Goal: Find specific page/section: Find specific page/section

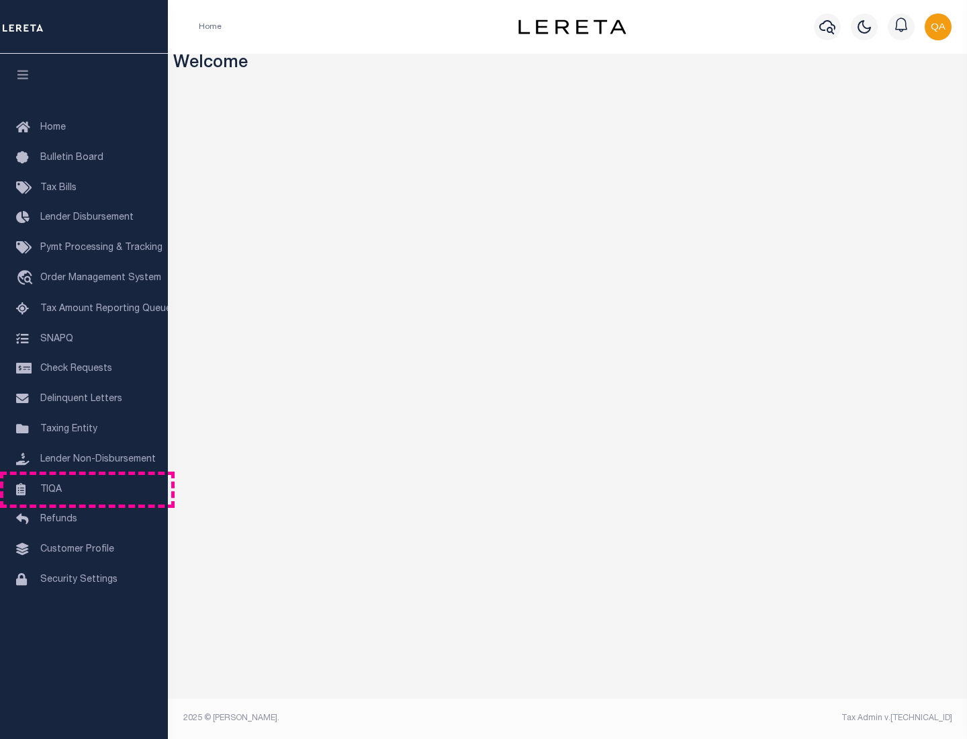
click at [84, 489] on link "TIQA" at bounding box center [84, 490] width 168 height 30
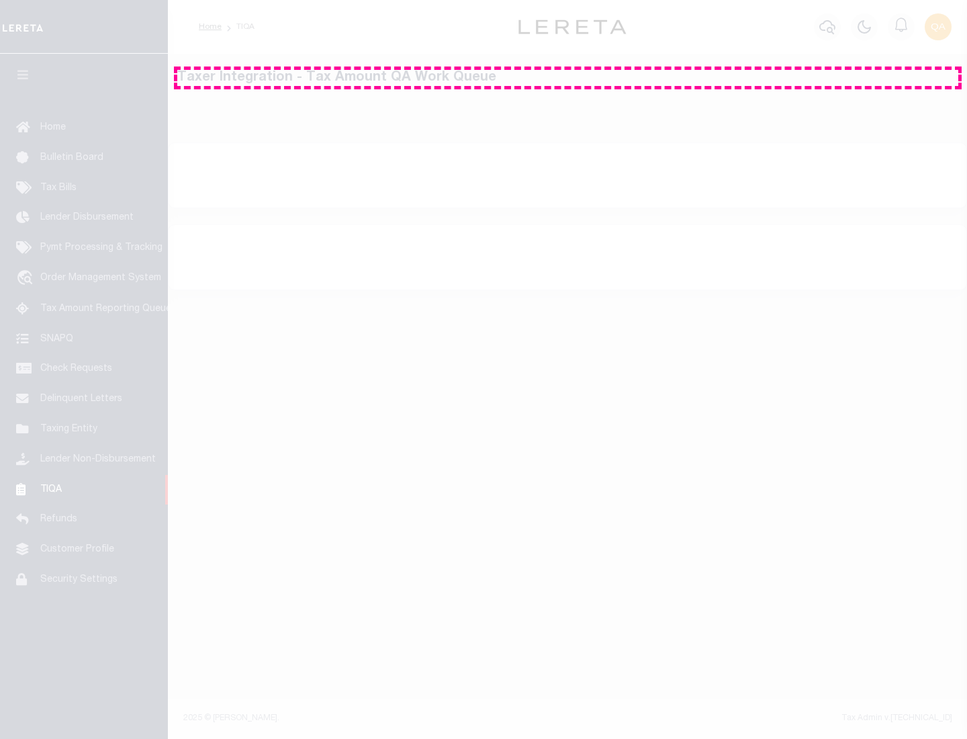
select select "200"
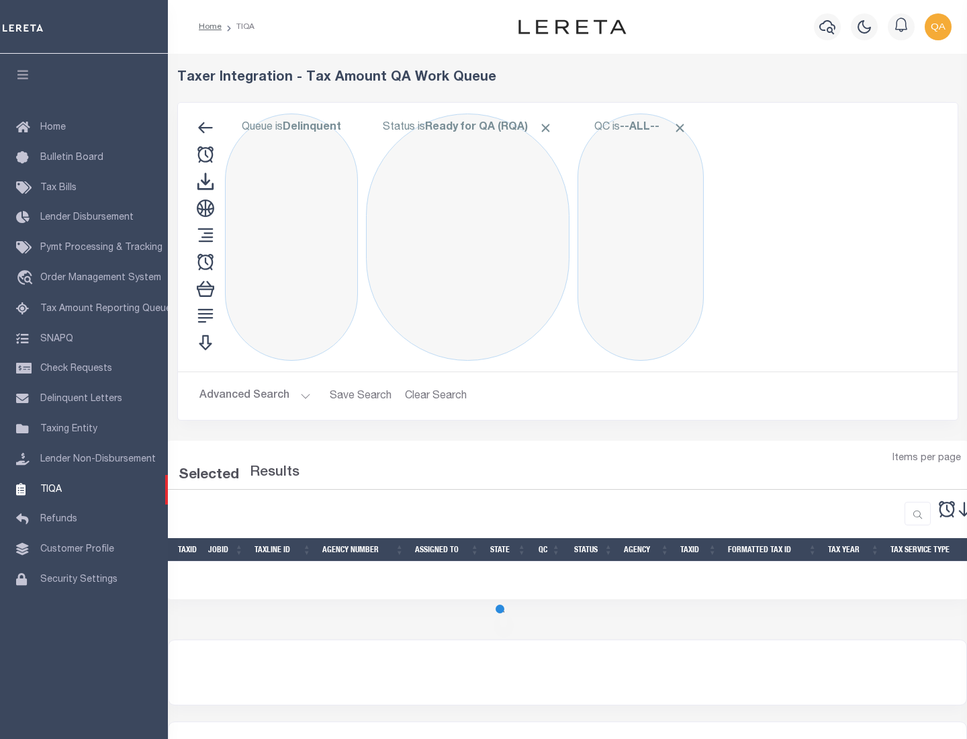
select select "200"
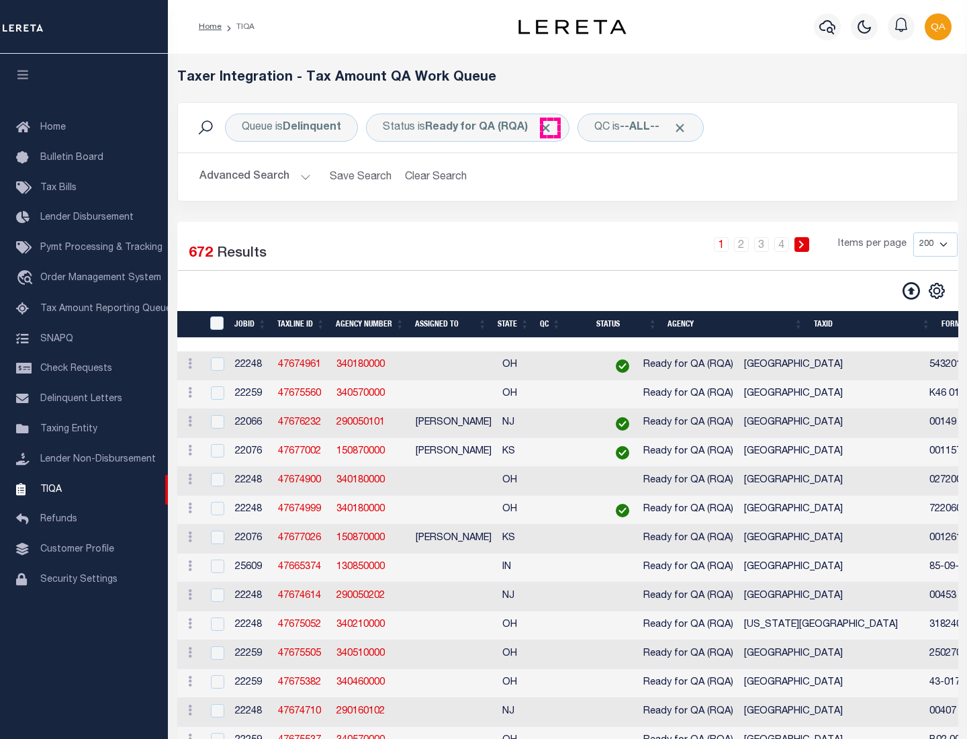
click at [550, 128] on span "Click to Remove" at bounding box center [546, 128] width 14 height 14
